Goal: Information Seeking & Learning: Learn about a topic

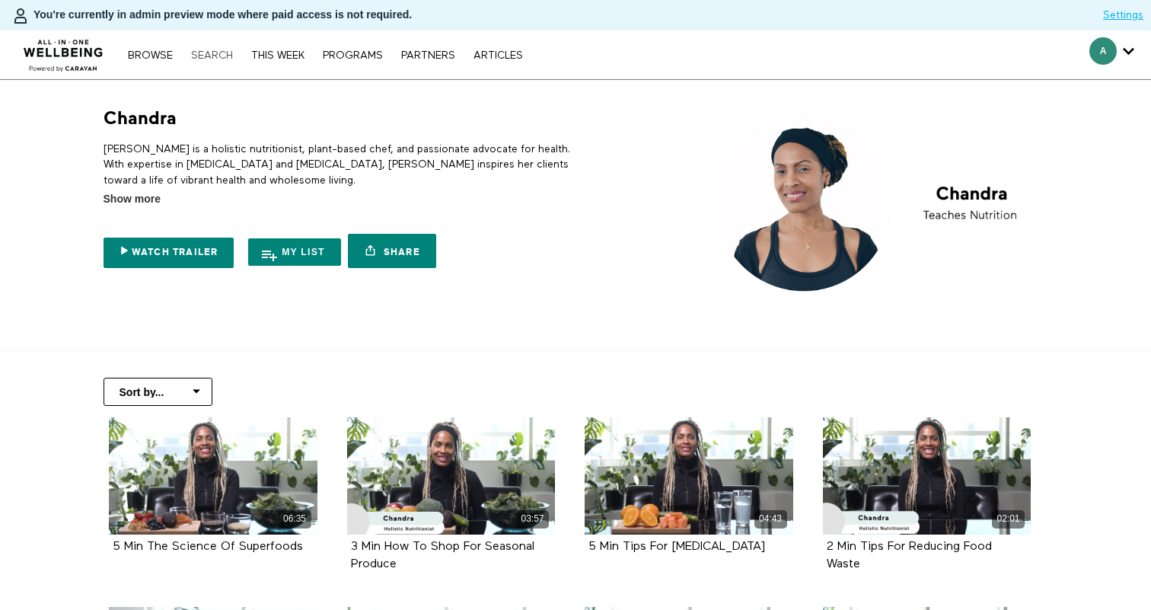
click at [224, 57] on link "Search" at bounding box center [211, 55] width 57 height 11
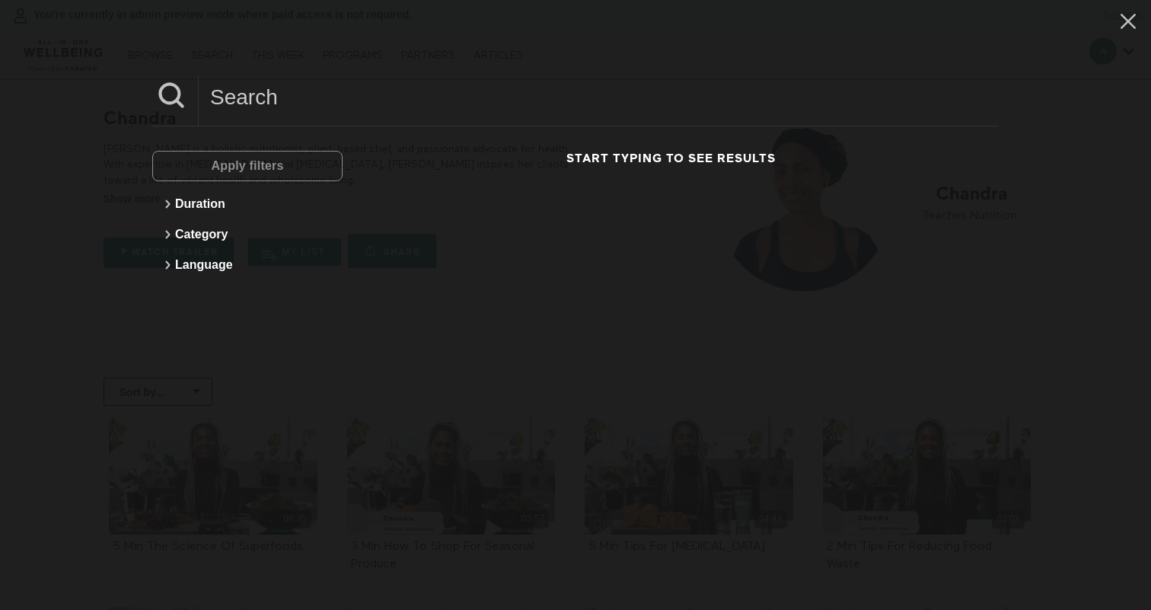
click at [234, 98] on input at bounding box center [599, 97] width 800 height 42
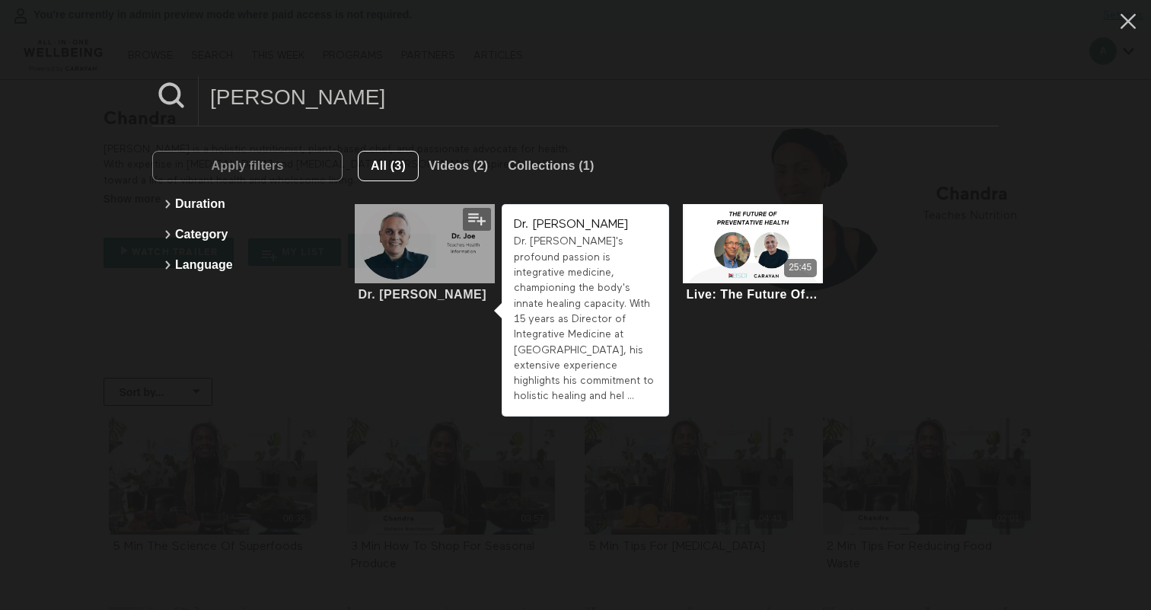
type input "joe"
click at [413, 257] on div at bounding box center [425, 243] width 140 height 78
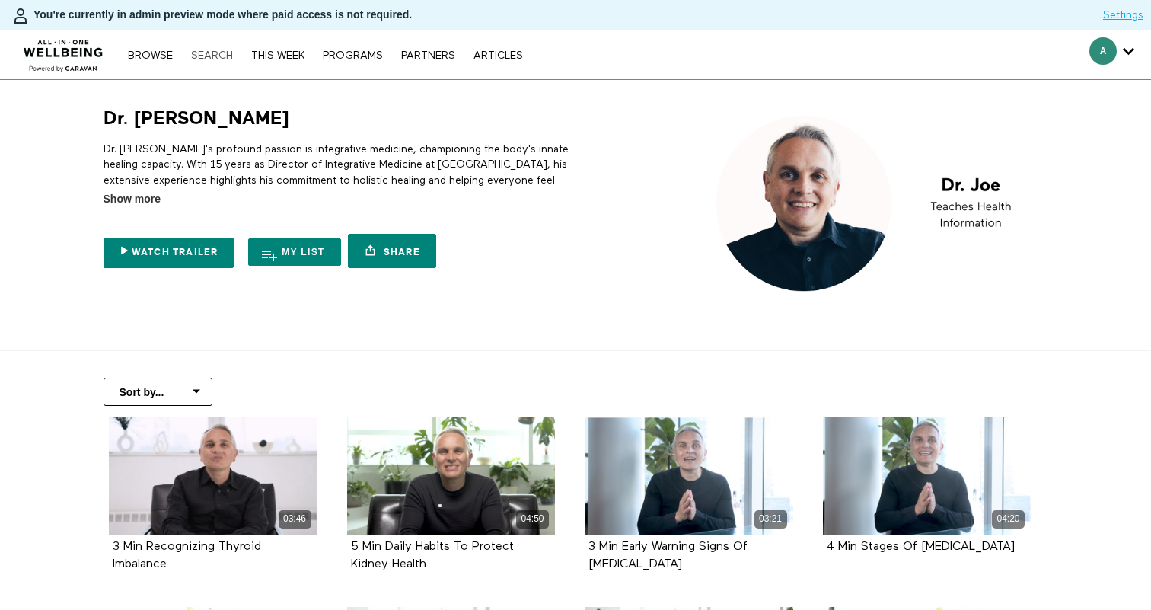
click at [217, 60] on link "Search" at bounding box center [211, 55] width 57 height 11
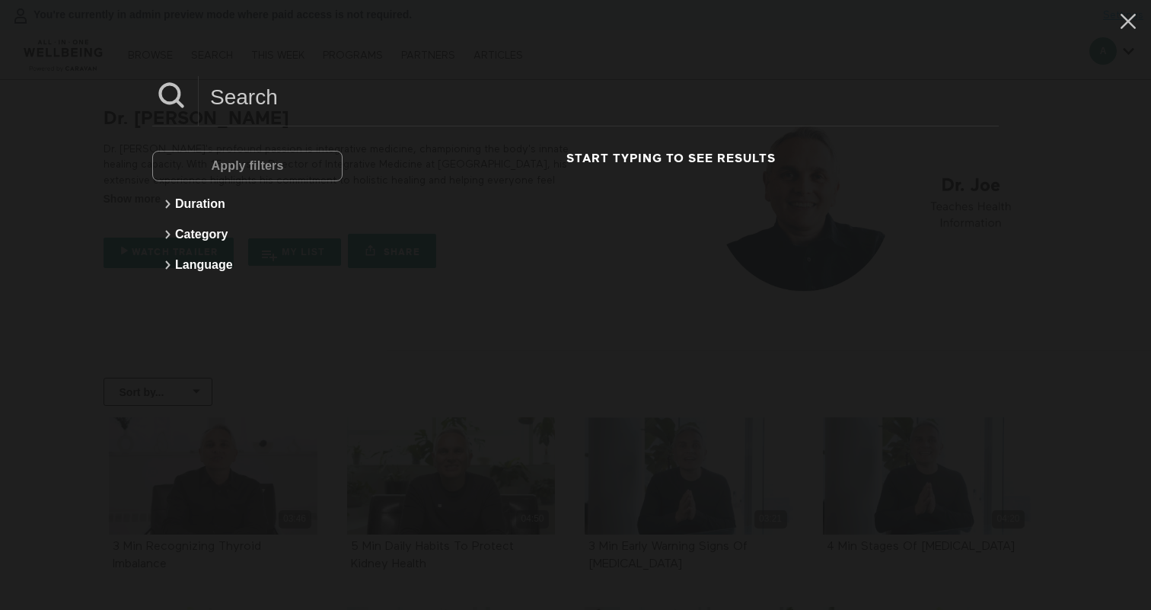
click at [269, 106] on input at bounding box center [599, 97] width 800 height 42
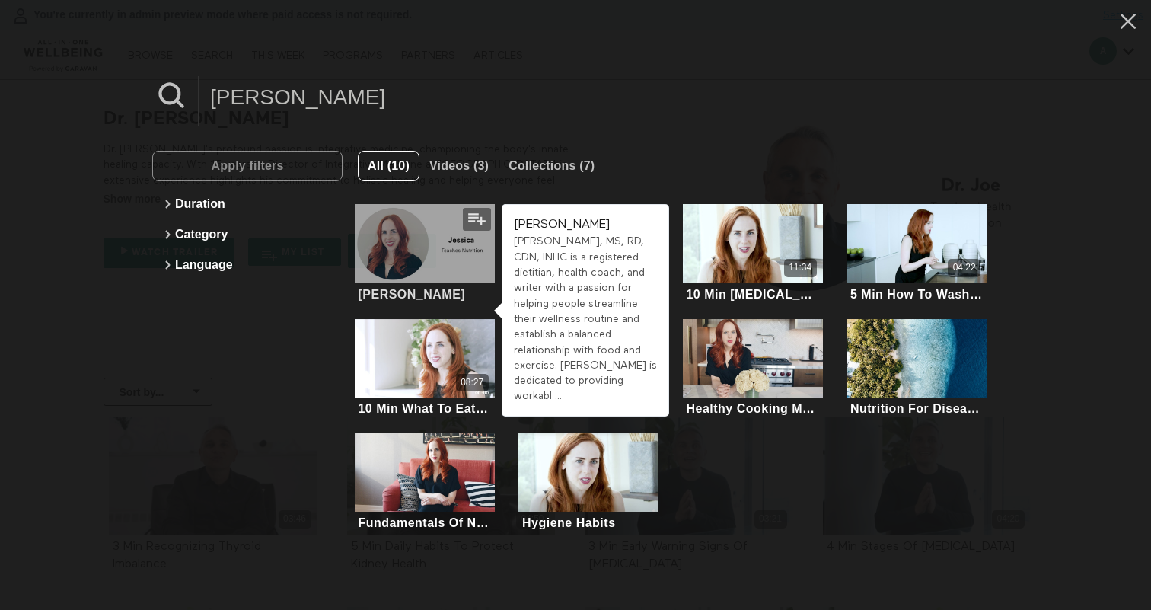
type input "jessica"
click at [426, 241] on div at bounding box center [425, 243] width 140 height 78
